Goal: Navigation & Orientation: Find specific page/section

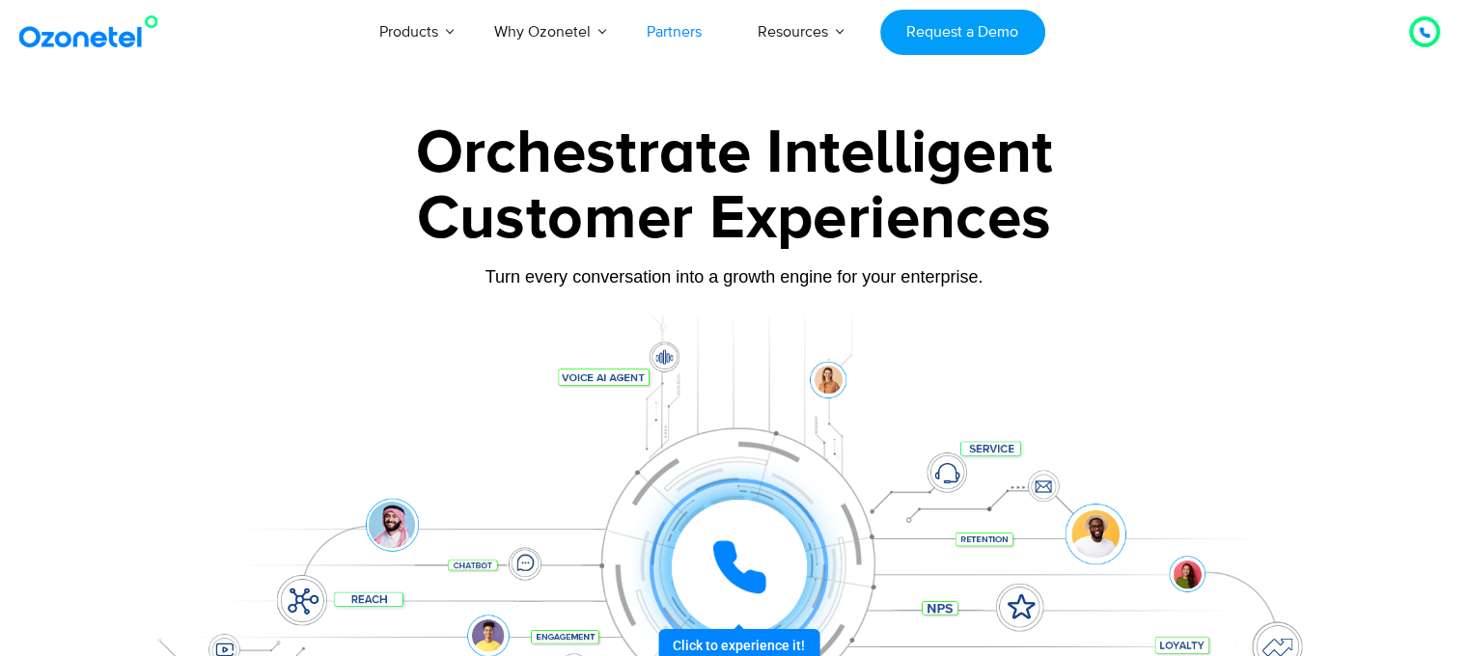
click at [659, 20] on link "Partners" at bounding box center [674, 32] width 111 height 64
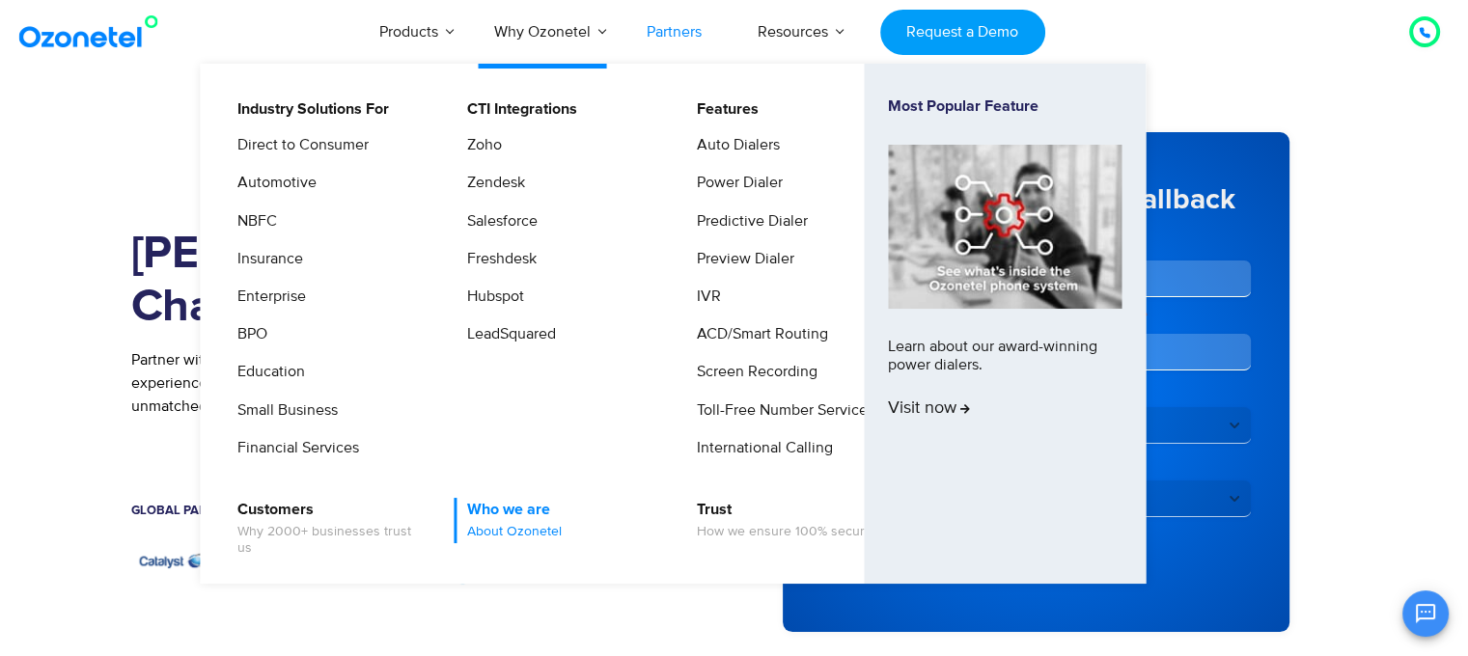
click at [511, 509] on link "Who we are About Ozonetel" at bounding box center [510, 520] width 110 height 45
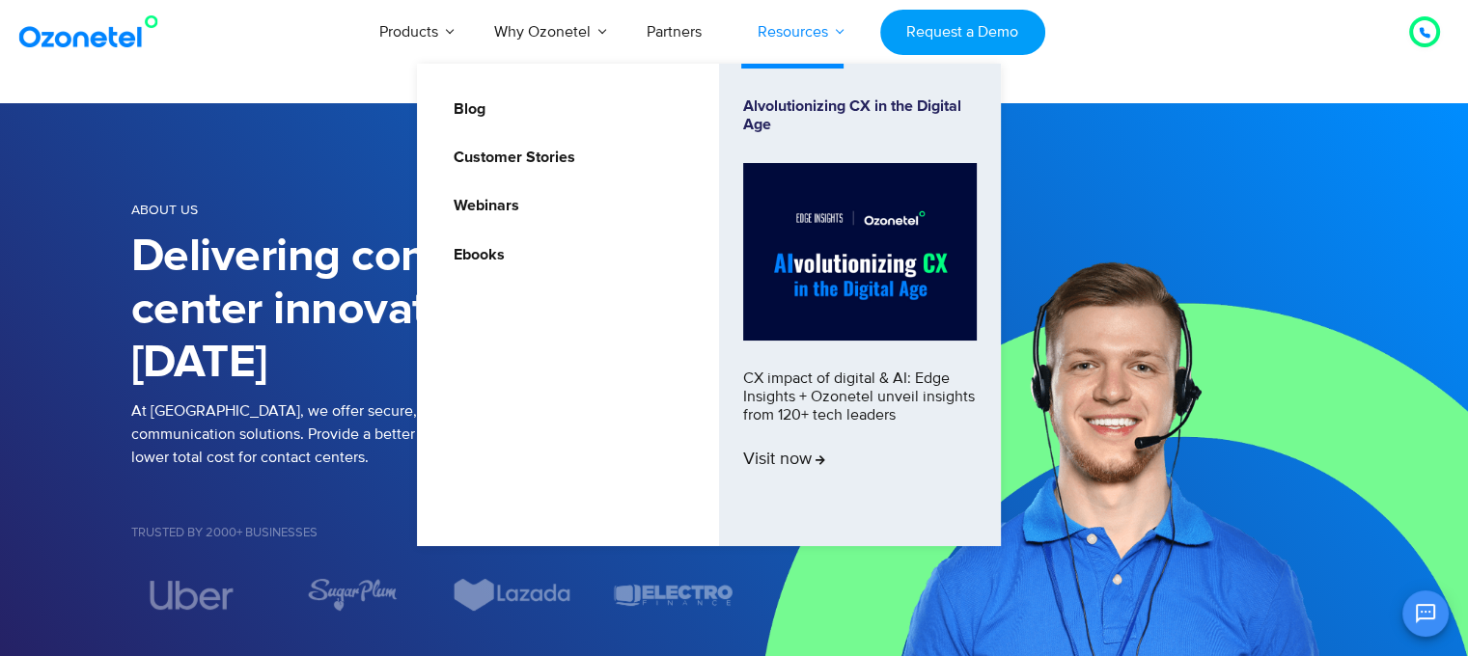
click at [815, 37] on link "Resources" at bounding box center [793, 32] width 126 height 64
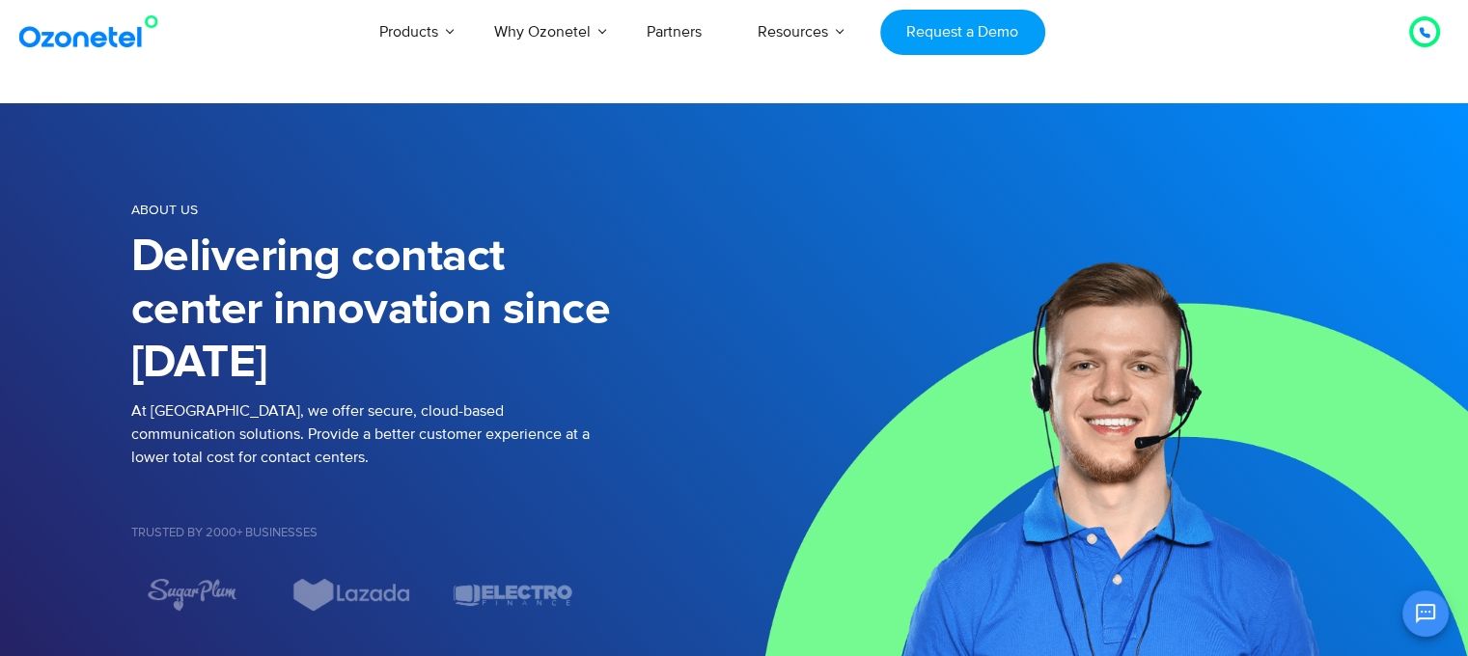
click at [95, 35] on img at bounding box center [92, 31] width 156 height 35
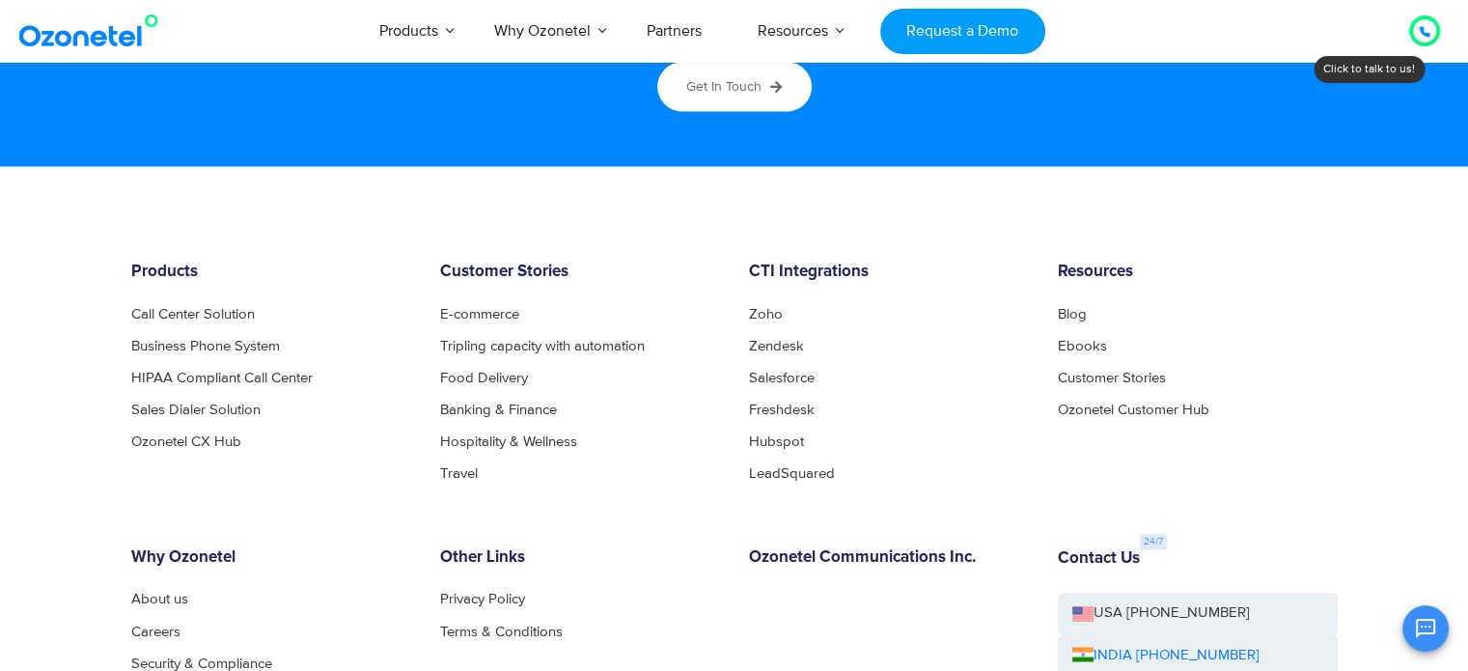
scroll to position [10381, 0]
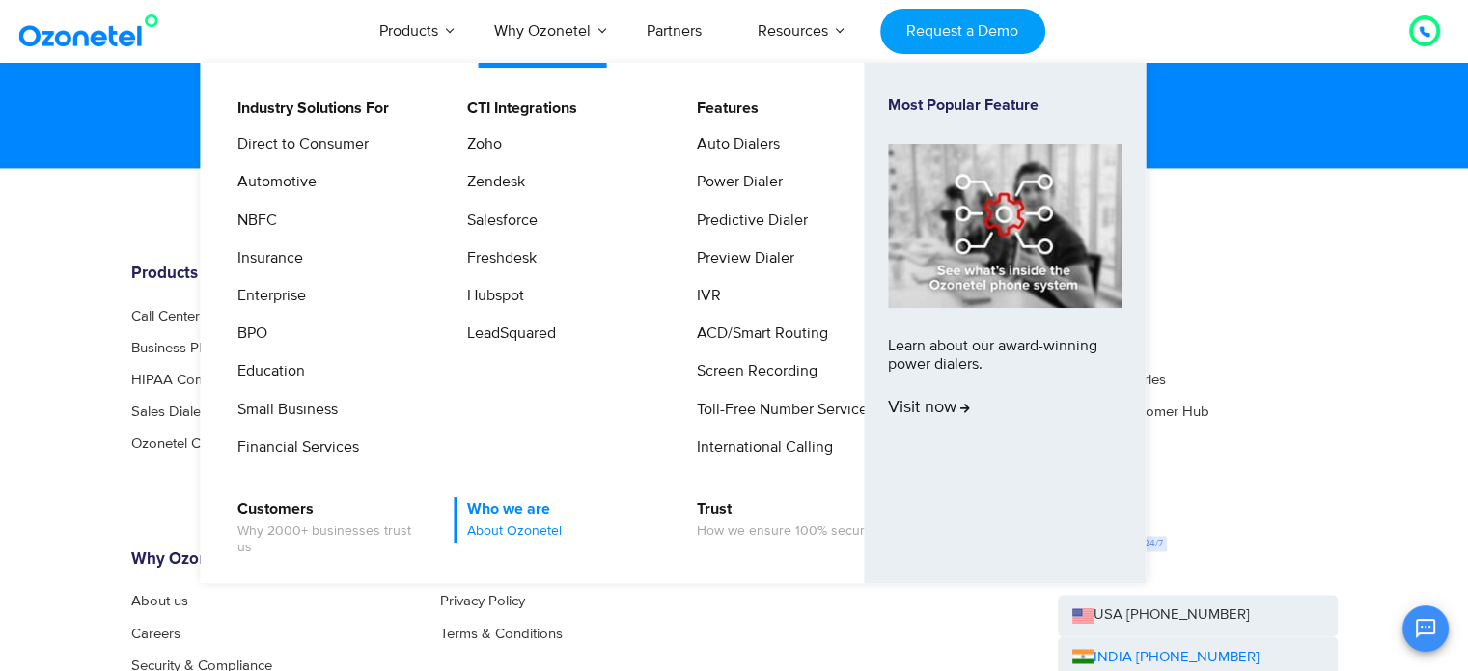
click at [509, 511] on link "Who we are About Ozonetel" at bounding box center [510, 519] width 110 height 45
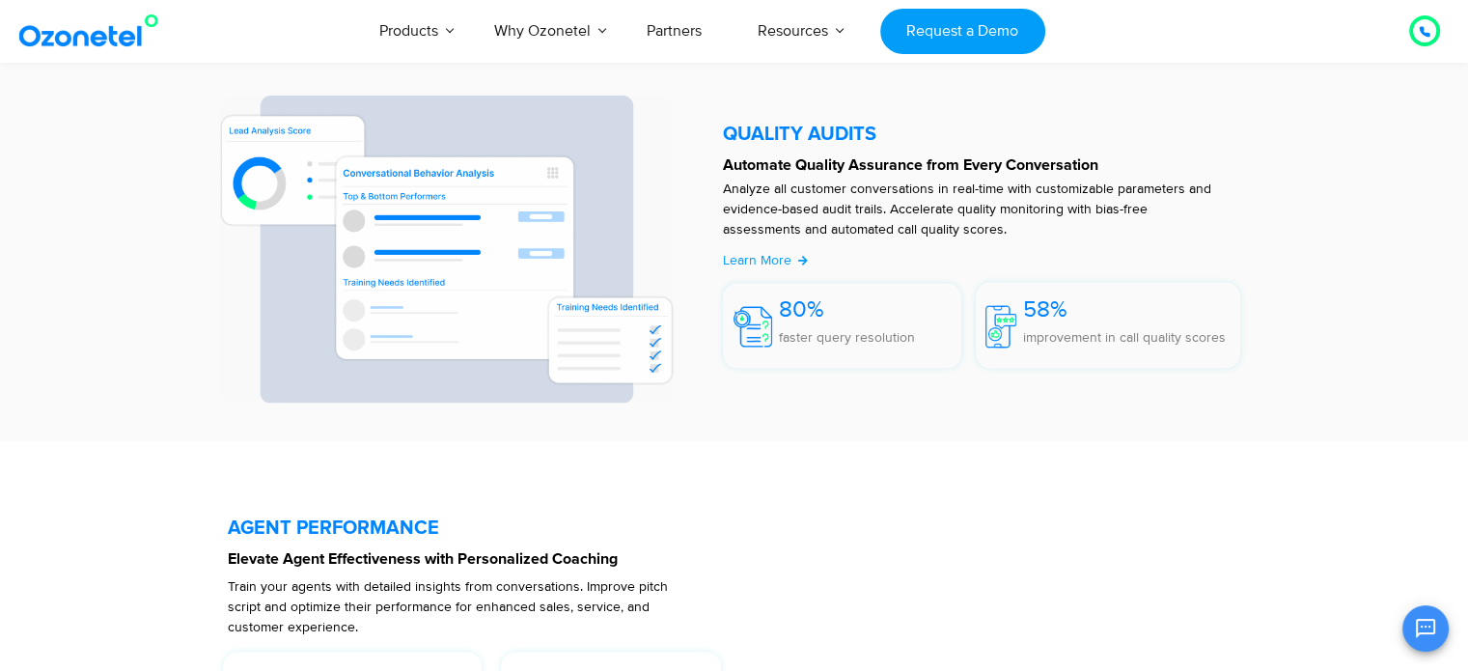
scroll to position [3324, 0]
